Goal: Task Accomplishment & Management: Manage account settings

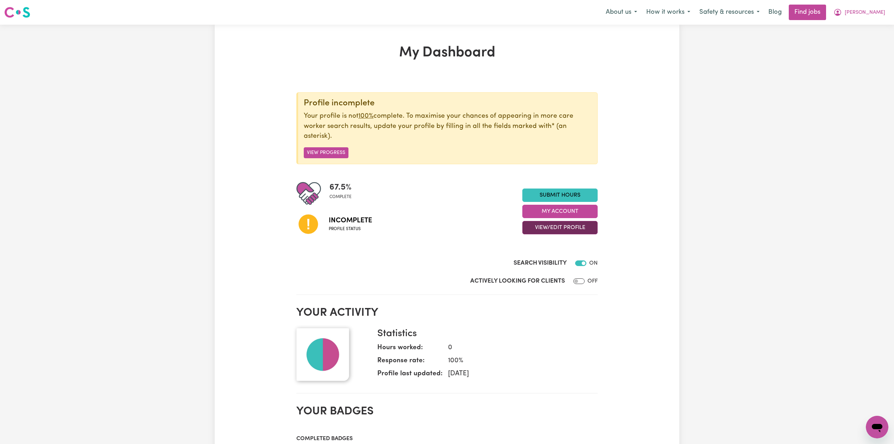
click at [586, 229] on button "View/Edit Profile" at bounding box center [560, 227] width 75 height 13
click at [556, 263] on link "Edit Profile" at bounding box center [556, 260] width 66 height 14
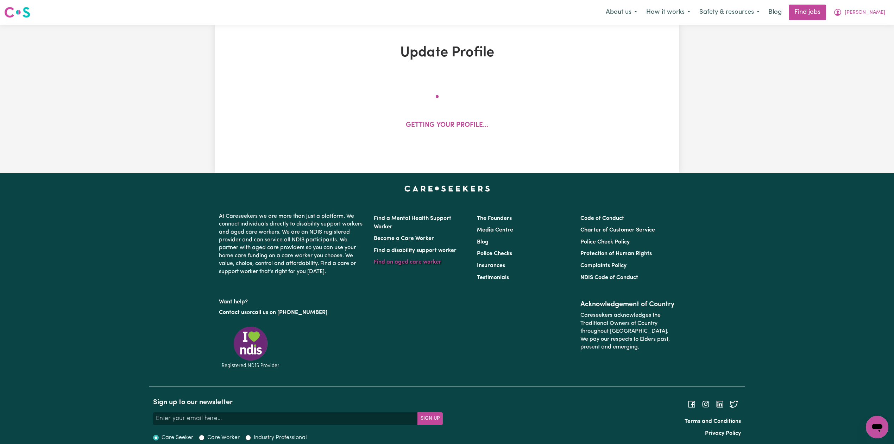
select select "[DEMOGRAPHIC_DATA]"
select select "[DEMOGRAPHIC_DATA] Citizen"
select select "Studying a healthcare related degree or qualification"
select select "65"
select select "90"
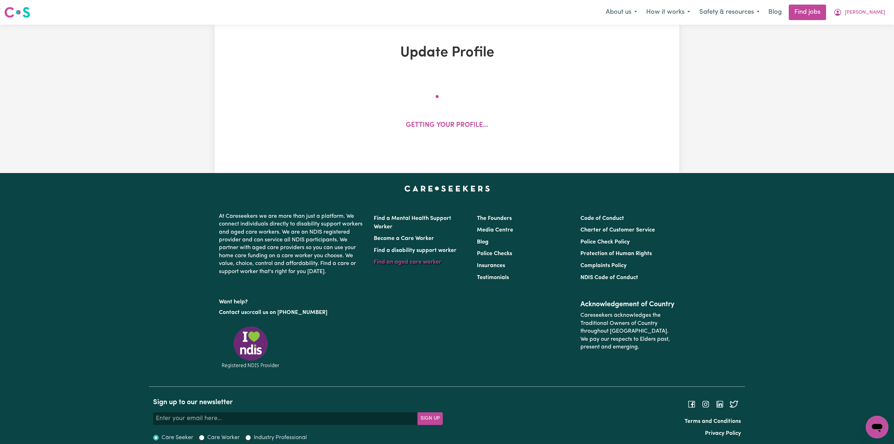
select select "120"
select select "150"
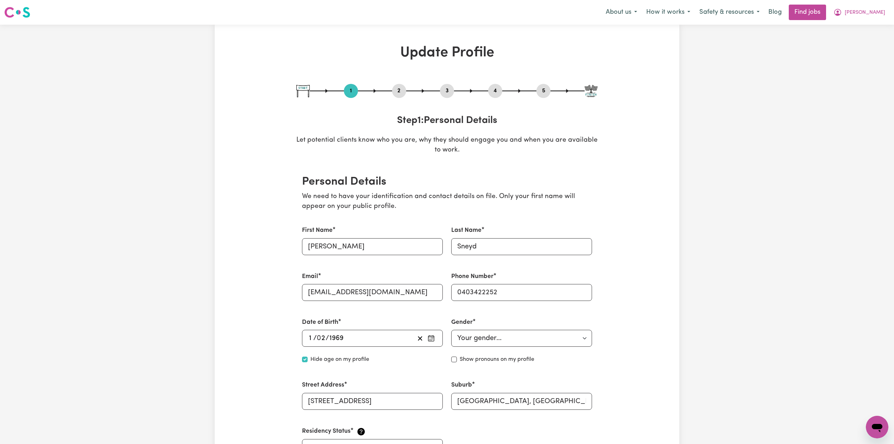
click at [399, 94] on button "2" at bounding box center [399, 90] width 14 height 9
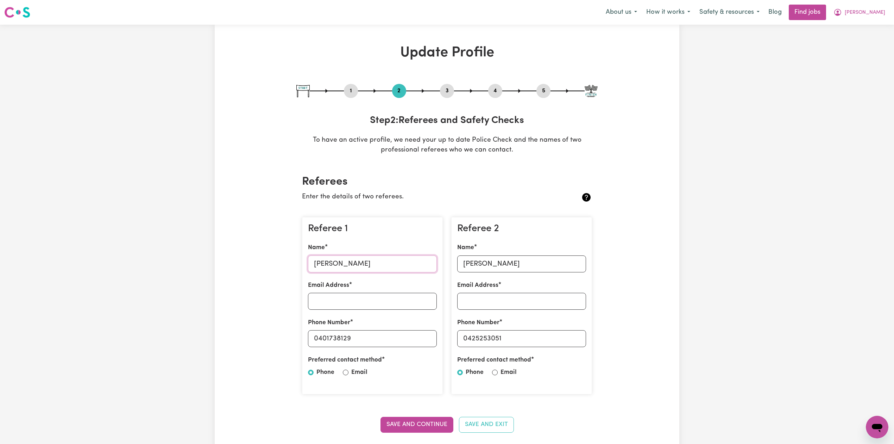
click at [361, 264] on input "[PERSON_NAME]" at bounding box center [372, 263] width 129 height 17
drag, startPoint x: 319, startPoint y: 337, endPoint x: 357, endPoint y: 351, distance: 40.0
click at [400, 351] on div "Referee 1 Name [PERSON_NAME] Email Address Phone Number [PHONE_NUMBER] Preferre…" at bounding box center [372, 305] width 141 height 177
click at [486, 264] on input "[PERSON_NAME]" at bounding box center [521, 263] width 129 height 17
drag, startPoint x: 468, startPoint y: 340, endPoint x: 564, endPoint y: 348, distance: 95.8
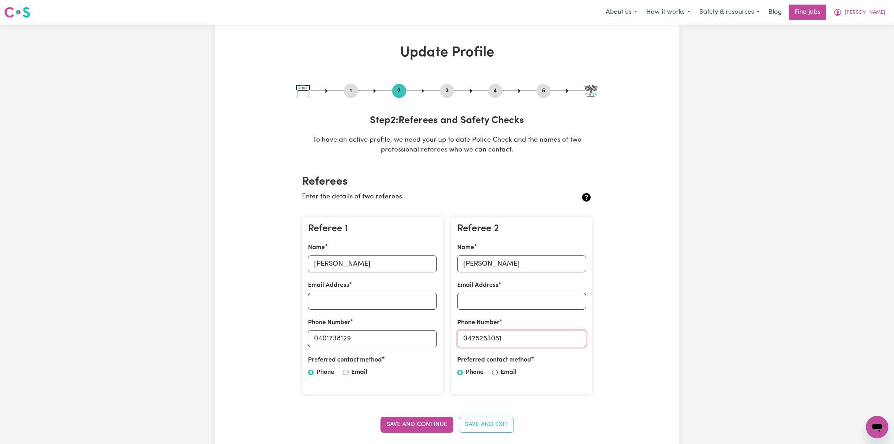
click at [564, 348] on div "Referee 2 Name [PERSON_NAME] Email Address Phone Number [PHONE_NUMBER] Preferre…" at bounding box center [521, 305] width 141 height 177
click at [541, 91] on button "5" at bounding box center [544, 90] width 14 height 9
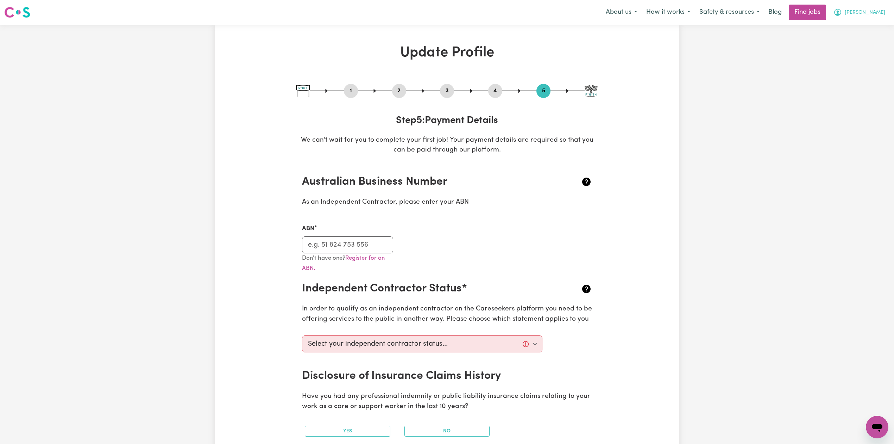
click at [882, 20] on button "[PERSON_NAME]" at bounding box center [859, 12] width 61 height 15
click at [861, 55] on link "Logout" at bounding box center [862, 53] width 56 height 13
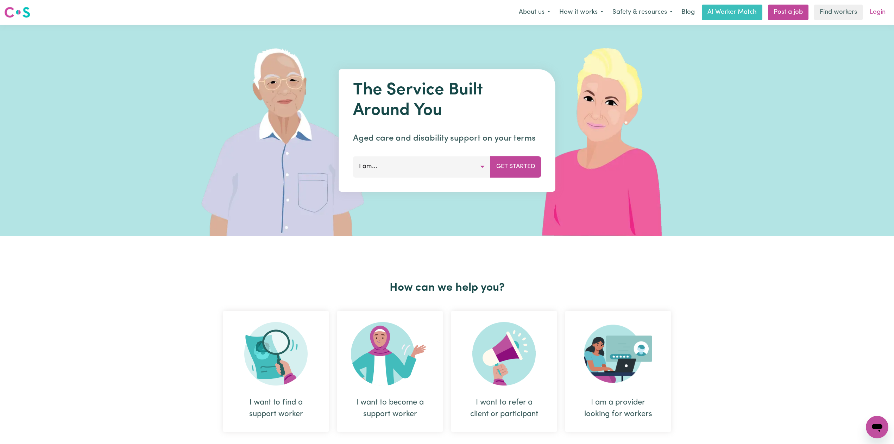
click at [878, 15] on link "Login" at bounding box center [878, 12] width 24 height 15
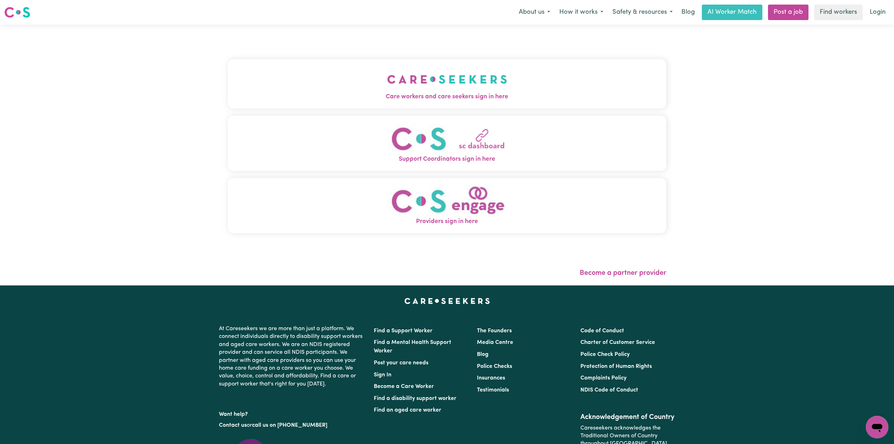
click at [375, 70] on button "Care workers and care seekers sign in here" at bounding box center [447, 83] width 439 height 49
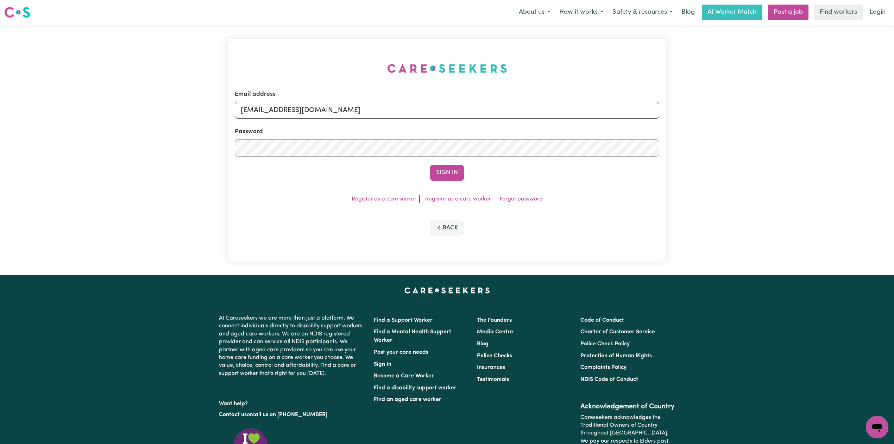
click at [281, 106] on div "Email address [EMAIL_ADDRESS][DOMAIN_NAME] Password Sign In Register as a care …" at bounding box center [447, 150] width 439 height 222
click at [278, 112] on input "[EMAIL_ADDRESS][DOMAIN_NAME]" at bounding box center [447, 110] width 425 height 17
drag, startPoint x: 285, startPoint y: 109, endPoint x: 498, endPoint y: 138, distance: 214.4
click at [502, 136] on form "Email address Superuser~[EMAIL_ADDRESS][DOMAIN_NAME] Password Sign In" at bounding box center [447, 135] width 425 height 91
type input "Superuser~[EMAIL_ADDRESS][DOMAIN_NAME]"
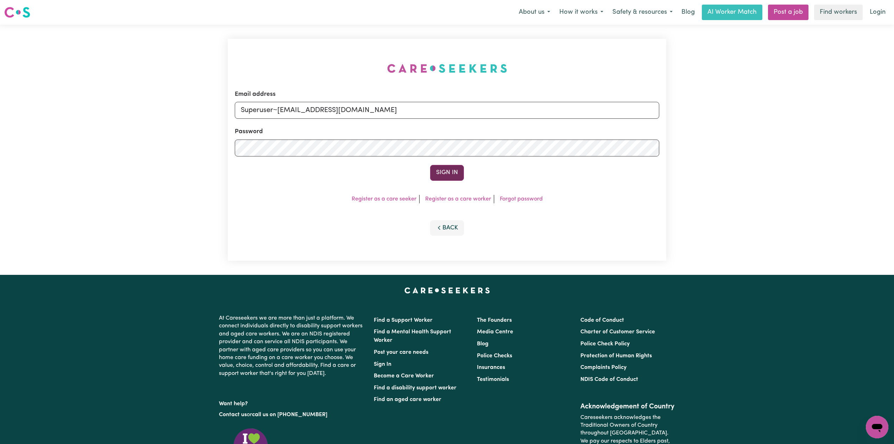
click at [441, 172] on button "Sign In" at bounding box center [447, 172] width 34 height 15
